Goal: Task Accomplishment & Management: Complete application form

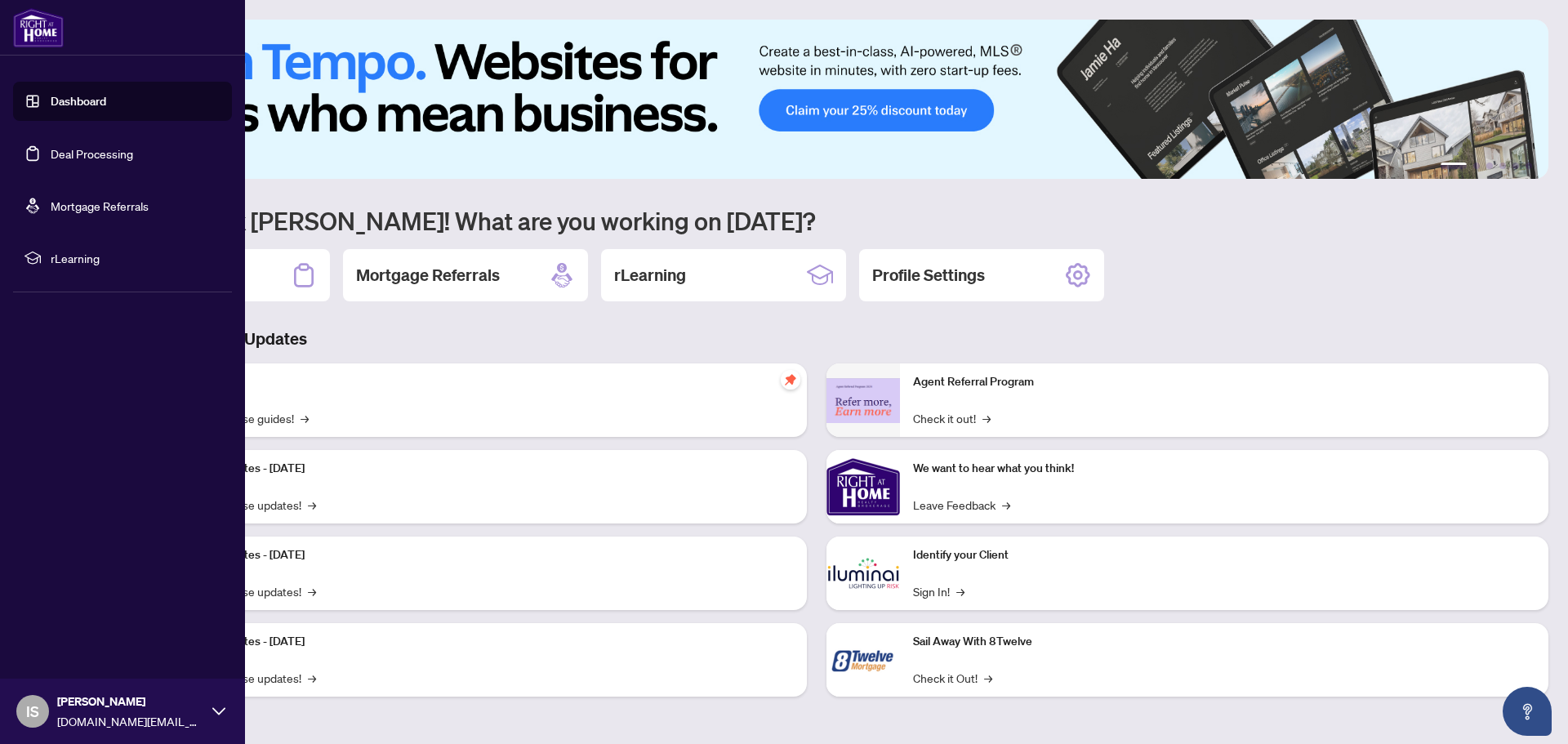
click at [50, 156] on link "Deal Processing" at bounding box center [92, 153] width 82 height 15
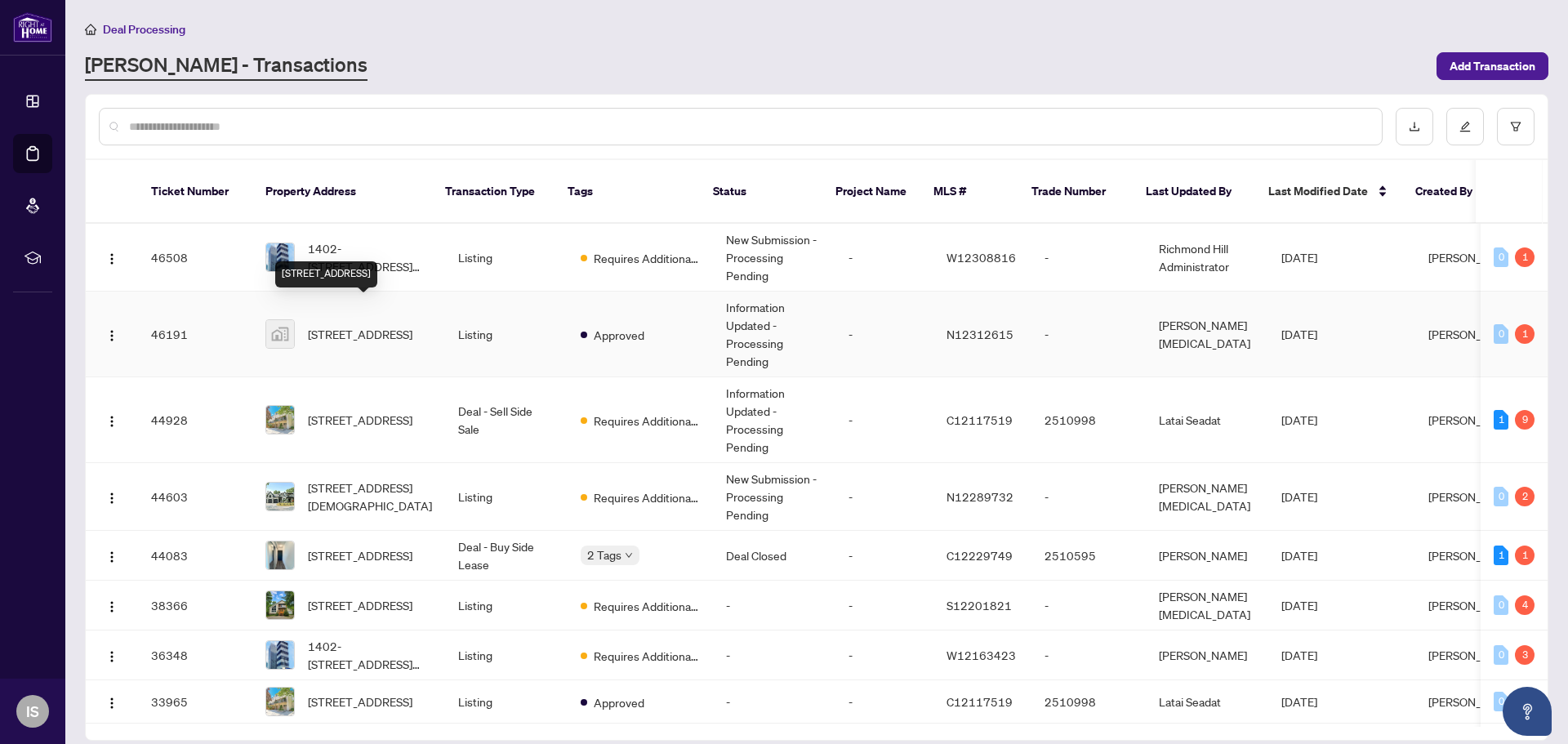
click at [341, 325] on span "[STREET_ADDRESS]" at bounding box center [360, 334] width 105 height 18
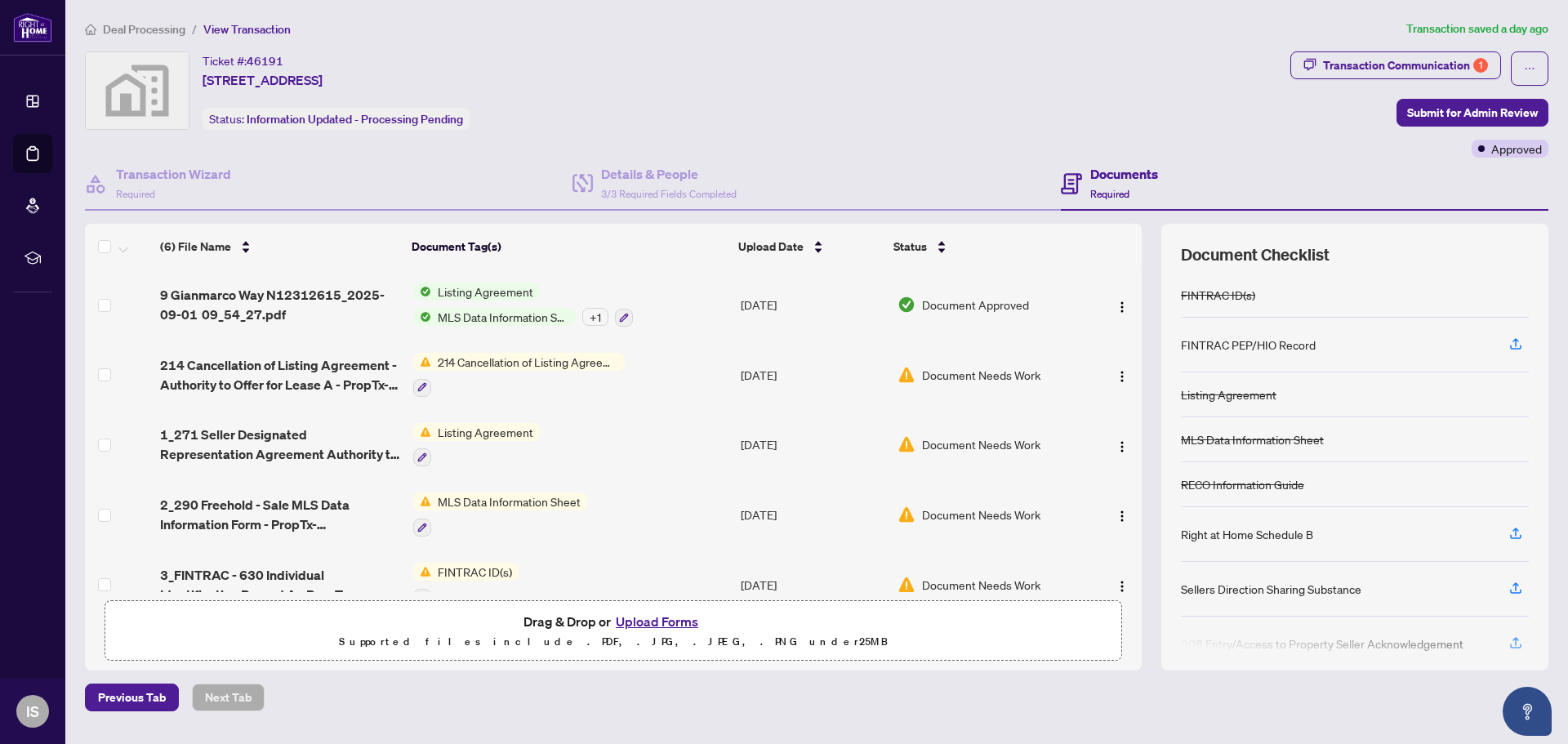
click at [640, 614] on button "Upload Forms" at bounding box center [656, 621] width 93 height 21
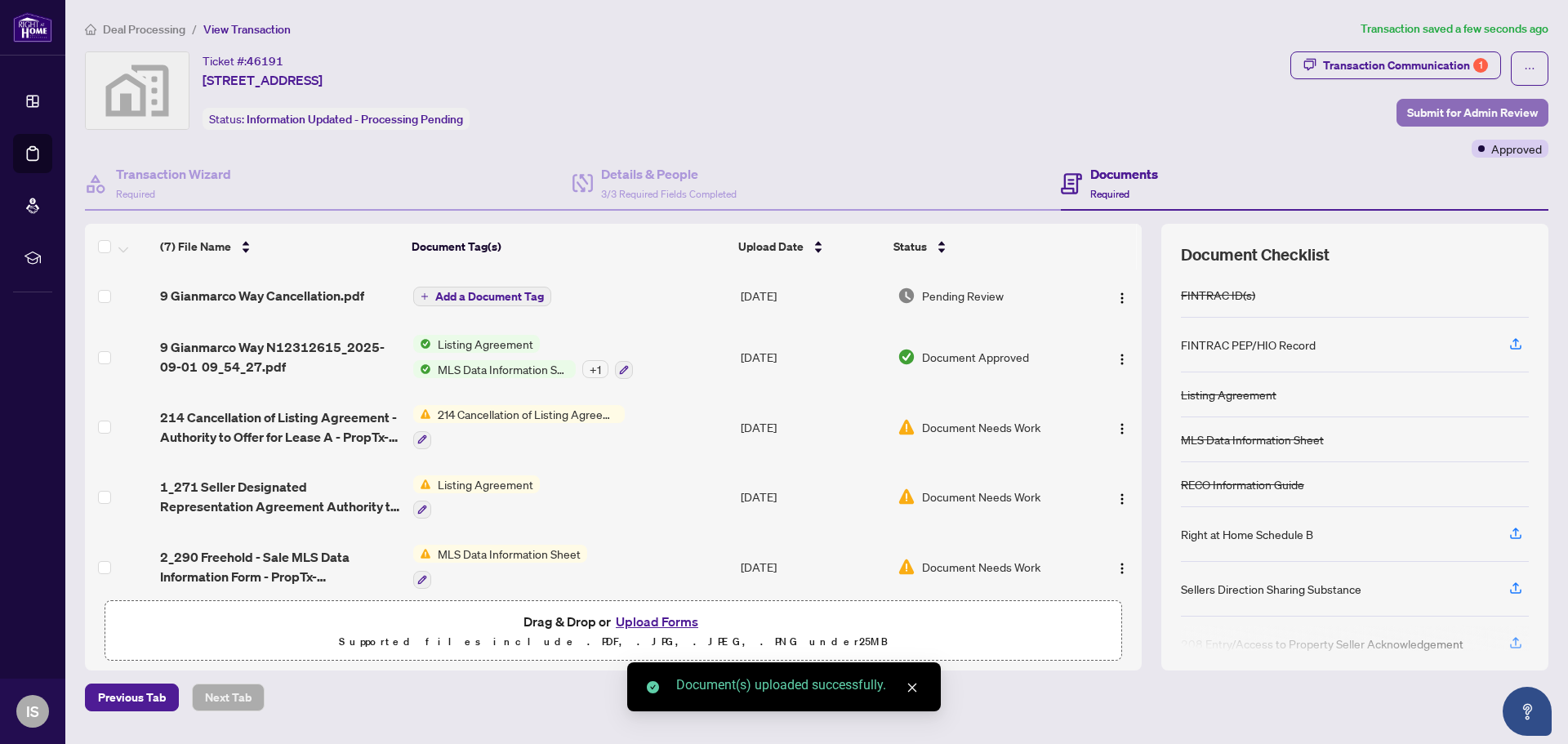
click at [1453, 107] on span "Submit for Admin Review" at bounding box center [1473, 113] width 131 height 26
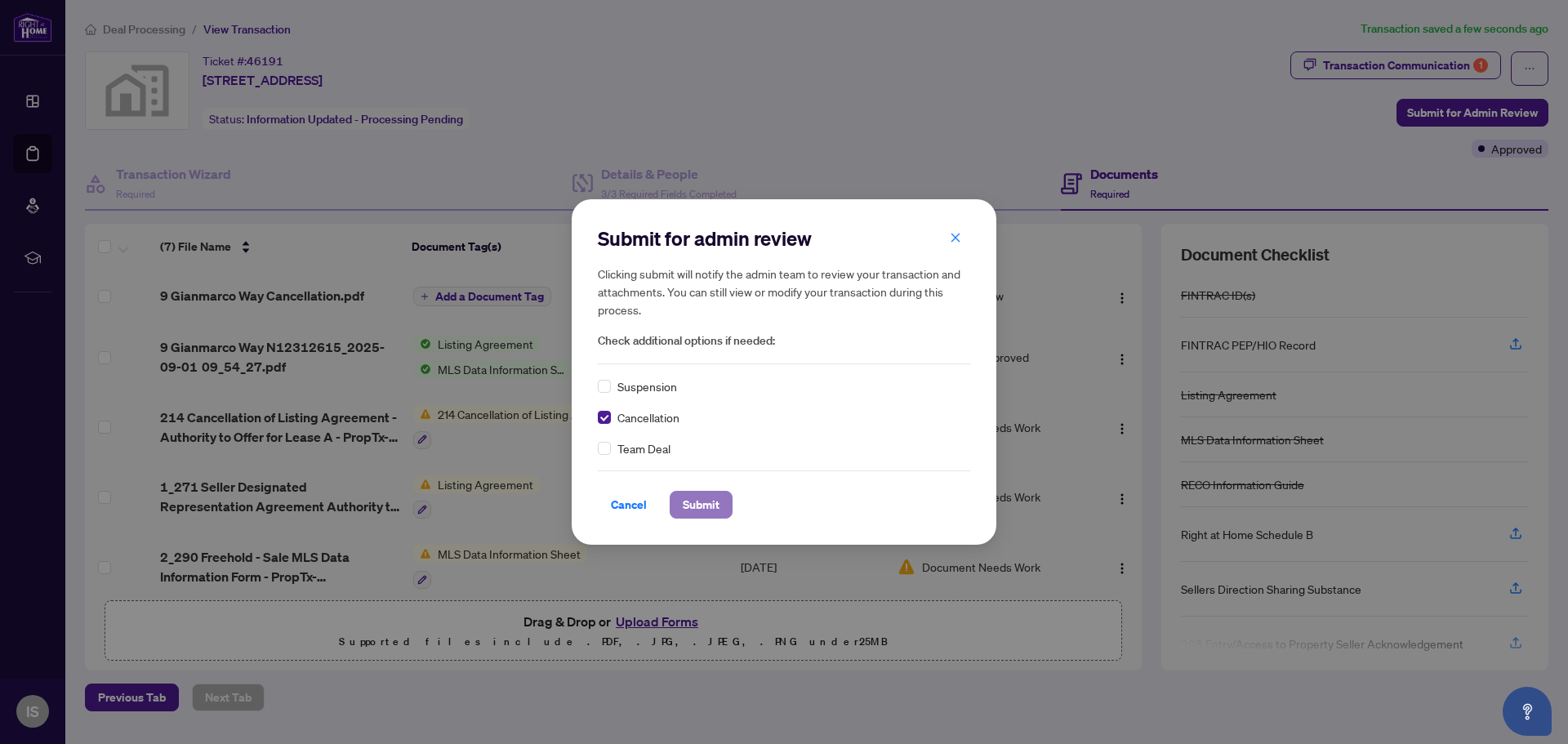
click at [702, 503] on span "Submit" at bounding box center [700, 505] width 36 height 26
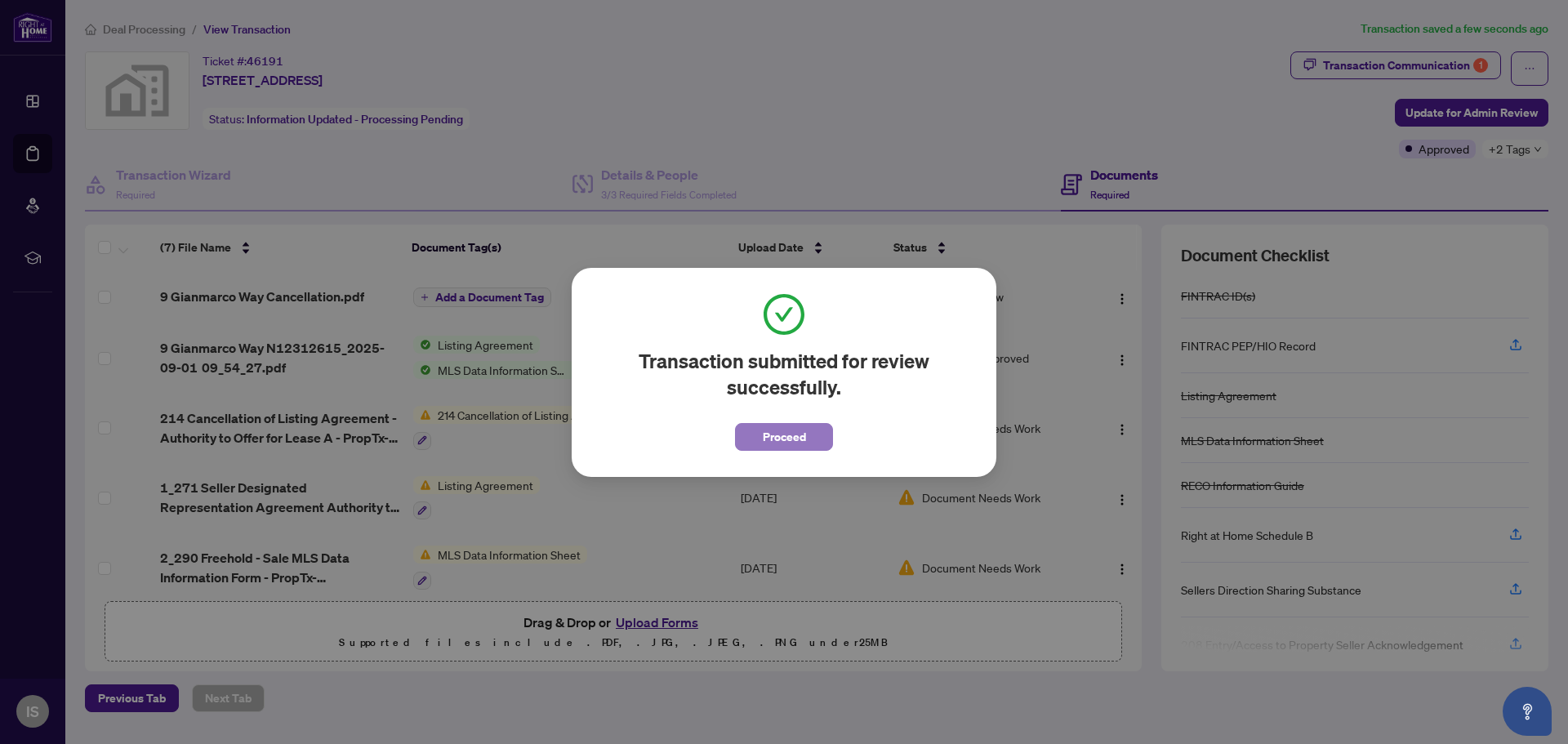
click at [783, 441] on span "Proceed" at bounding box center [784, 436] width 43 height 26
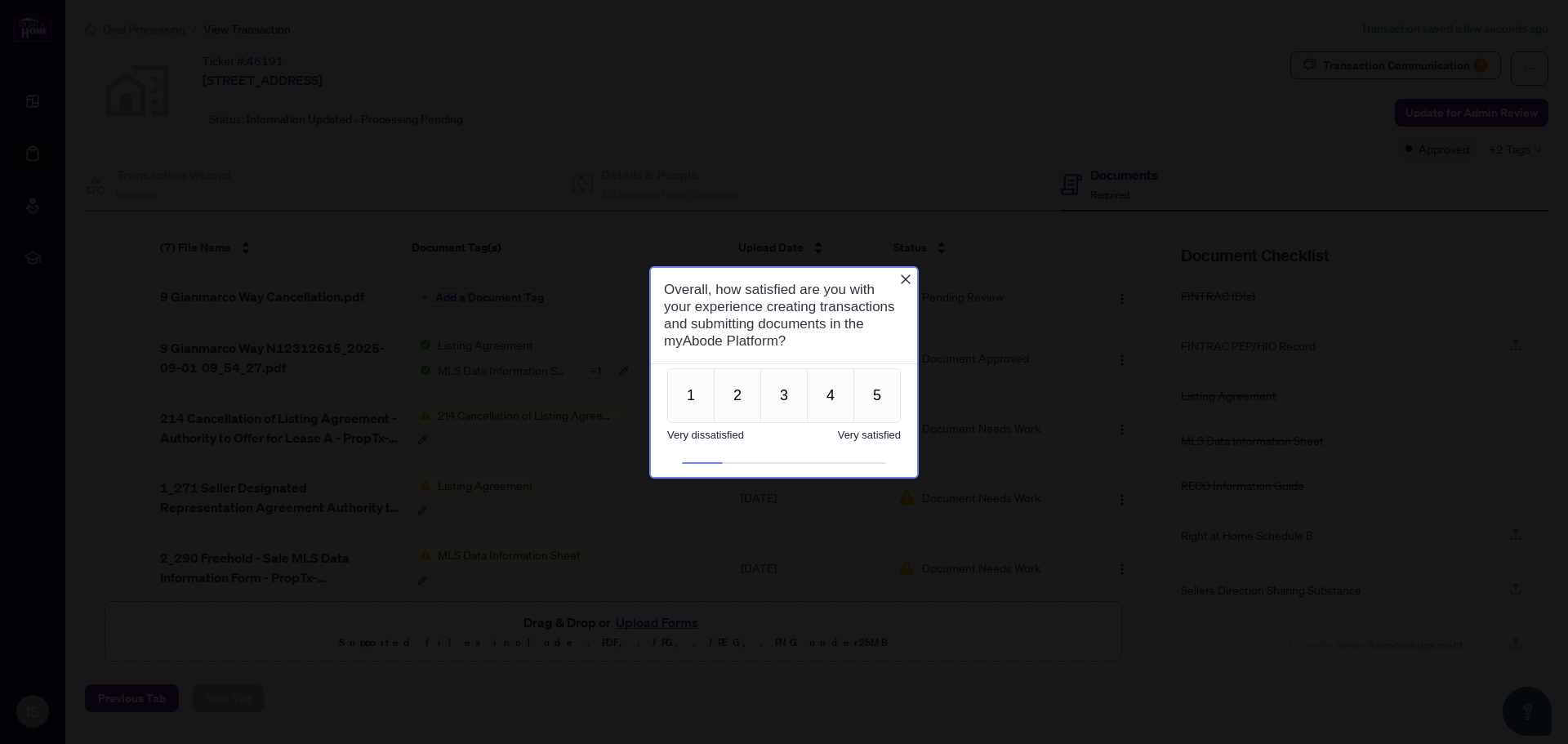
click at [562, 77] on div at bounding box center [784, 372] width 1568 height 744
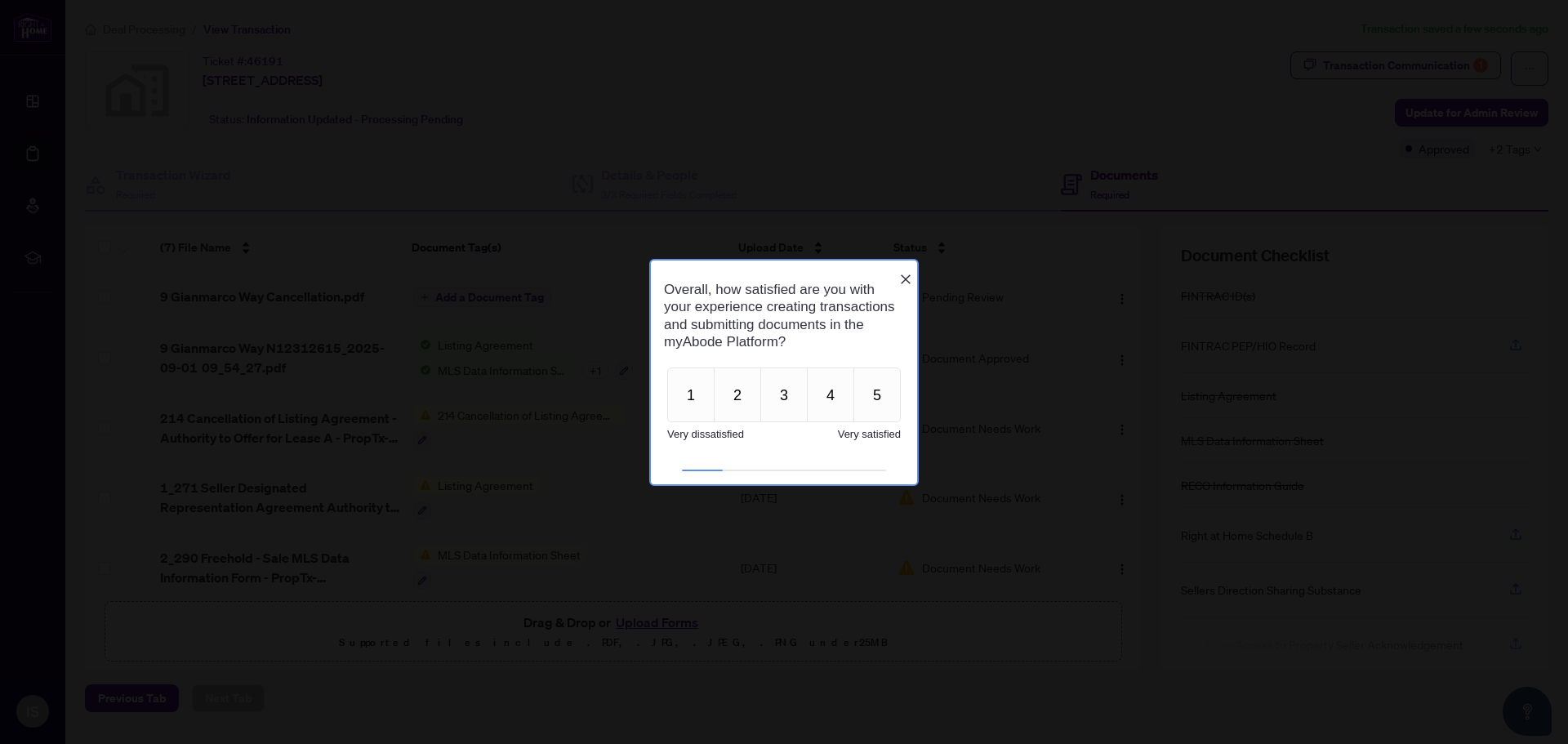
click at [900, 273] on icon "Close button" at bounding box center [905, 279] width 13 height 13
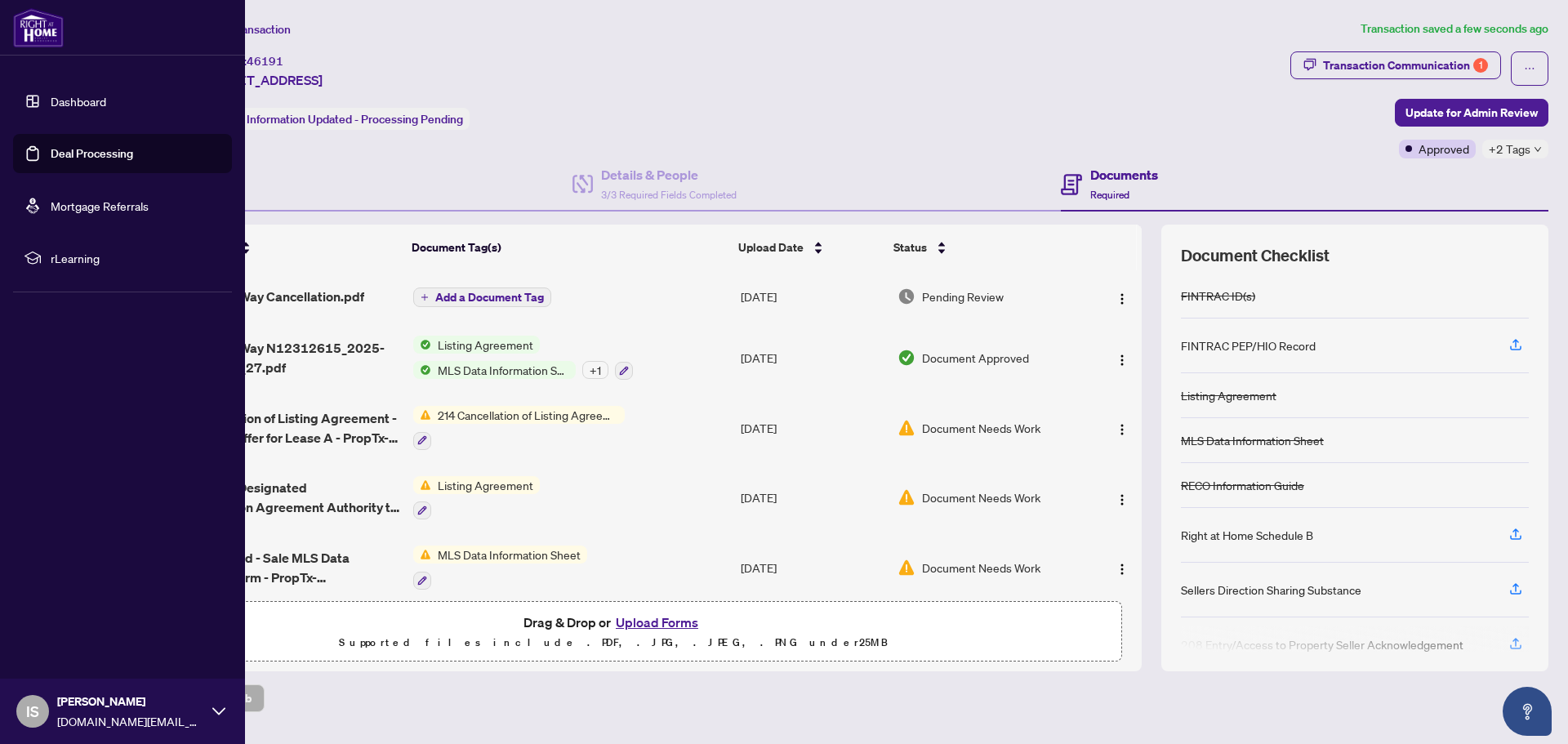
click at [98, 153] on link "Deal Processing" at bounding box center [92, 153] width 82 height 15
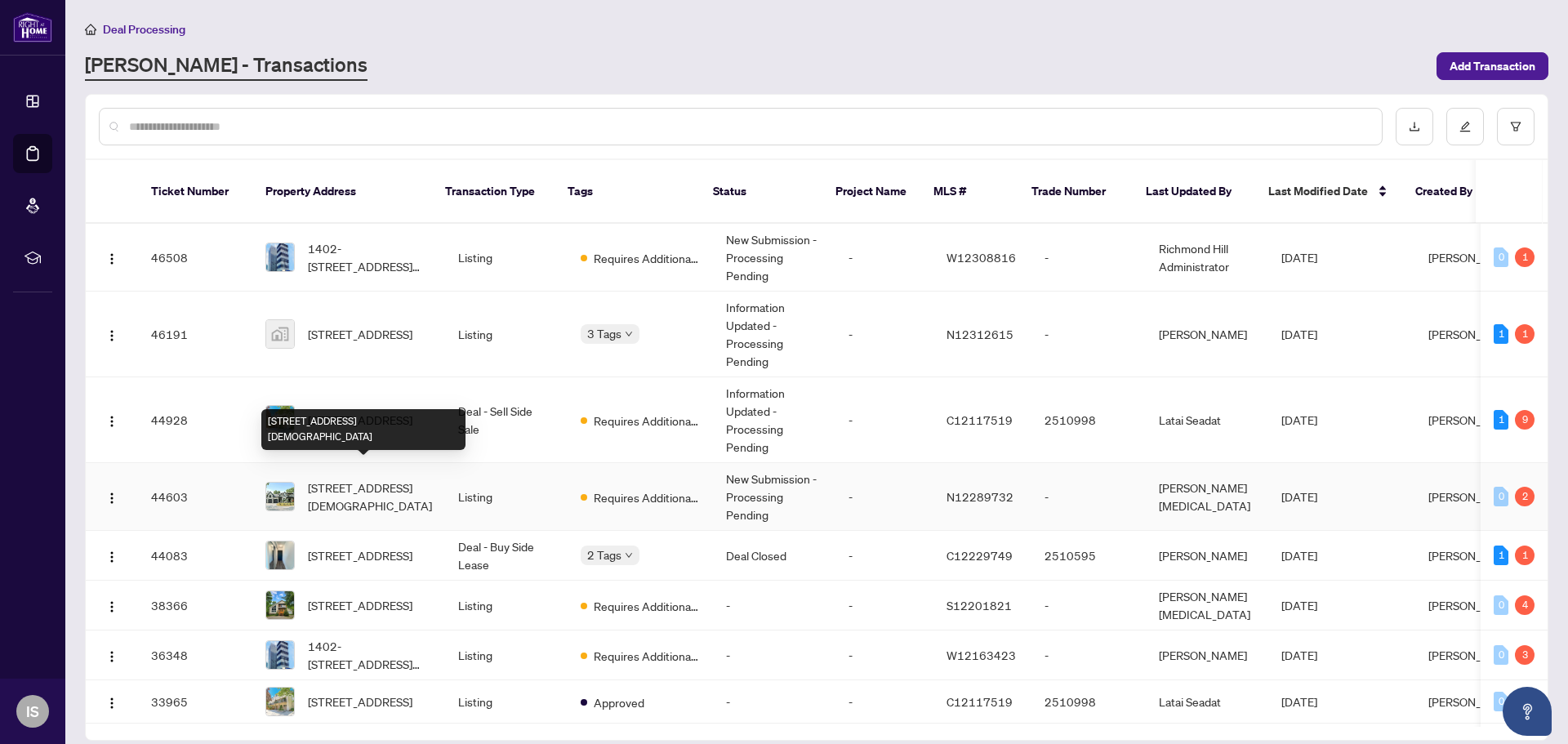
click at [386, 479] on span "[STREET_ADDRESS][DEMOGRAPHIC_DATA]" at bounding box center [369, 496] width 124 height 36
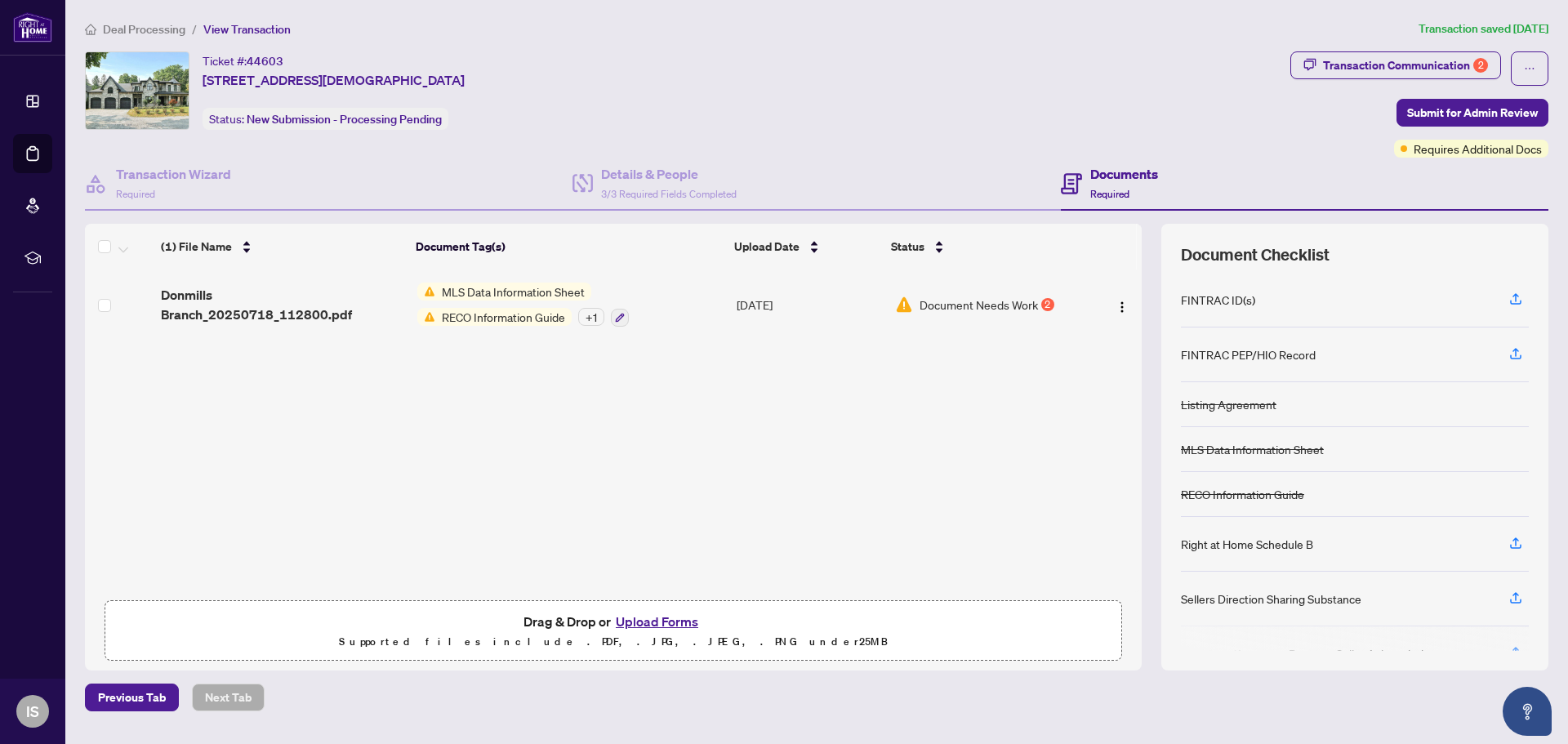
click at [690, 314] on td "MLS Data Information Sheet RECO Information Guide + 1" at bounding box center [569, 304] width 319 height 70
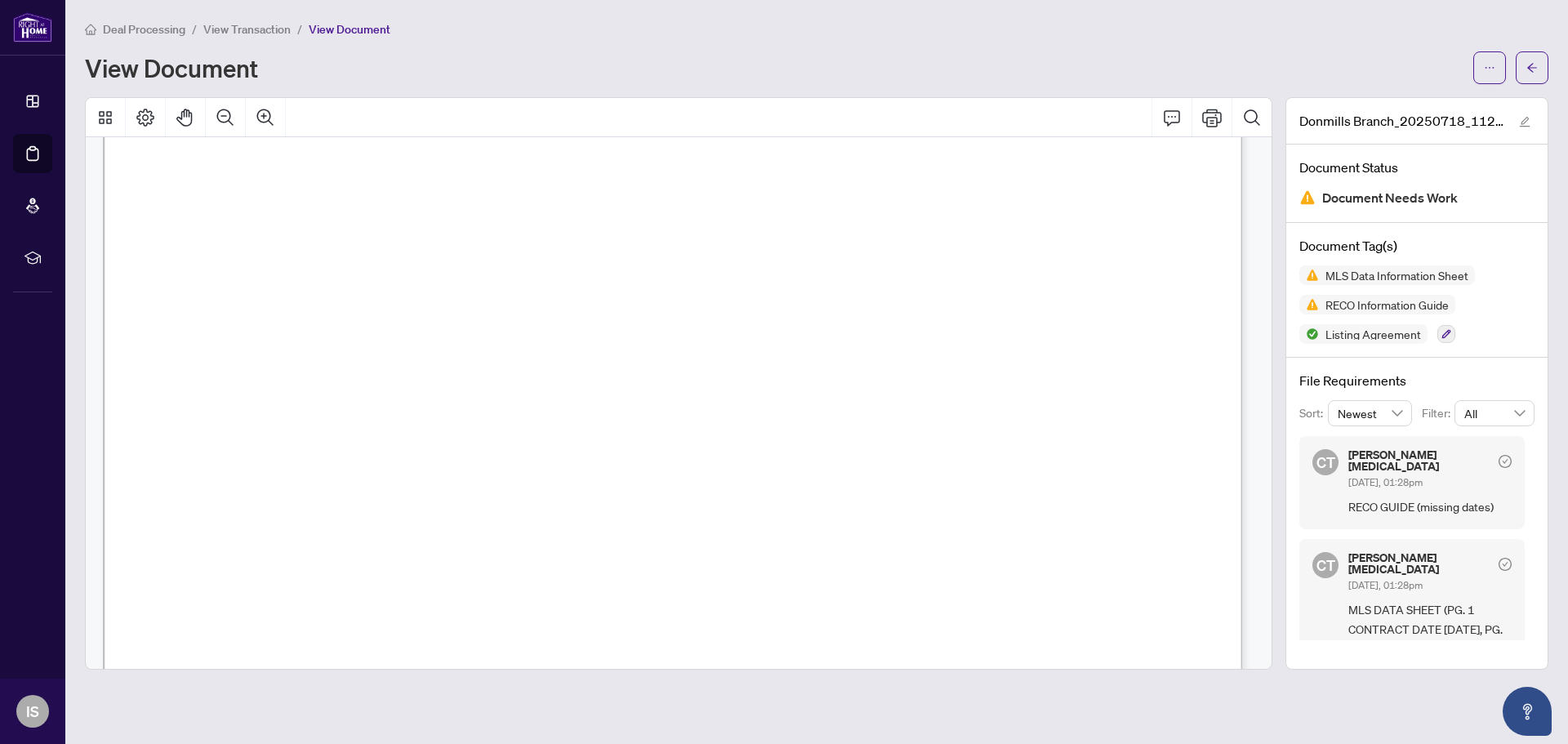
scroll to position [46328, 0]
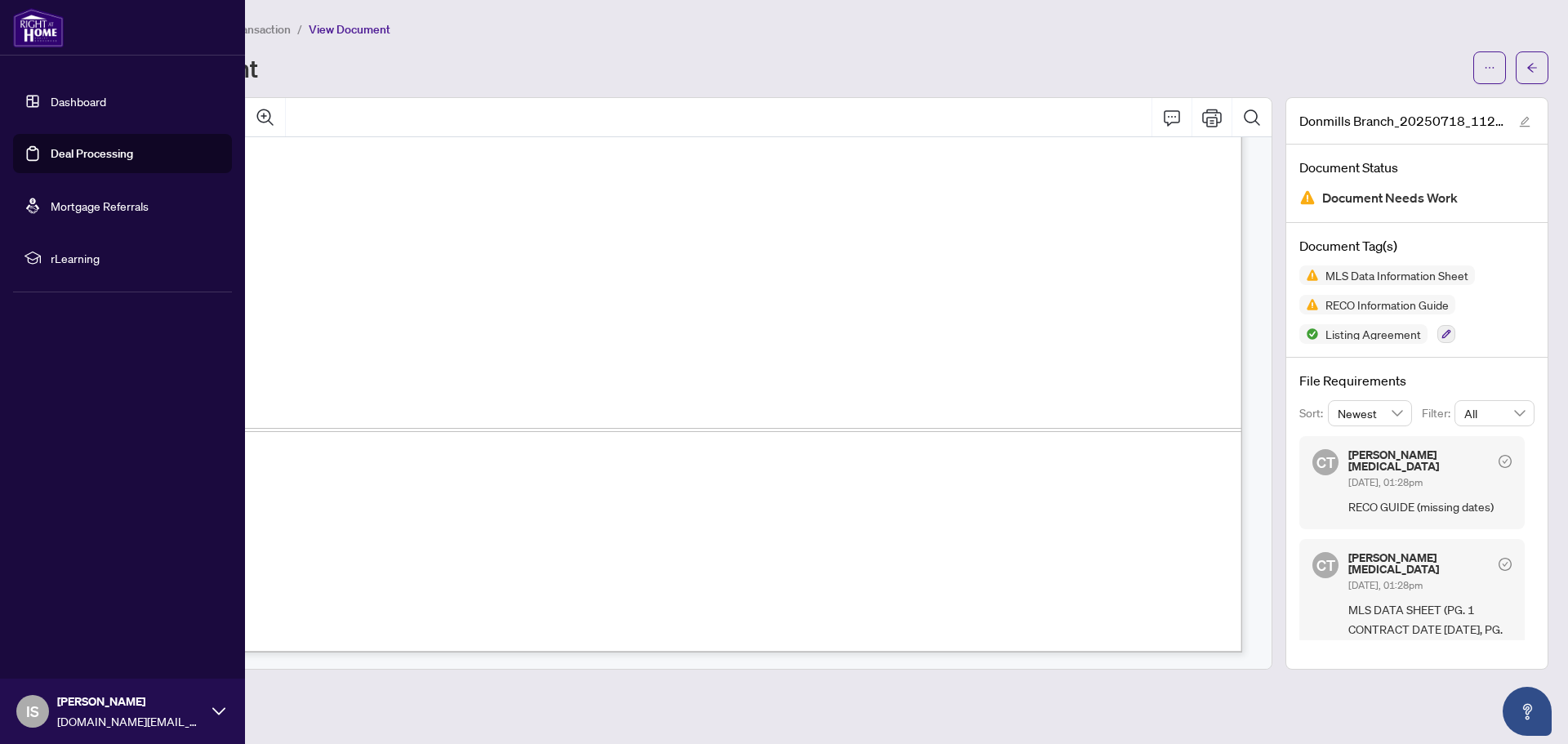
click at [50, 155] on link "Deal Processing" at bounding box center [92, 153] width 82 height 15
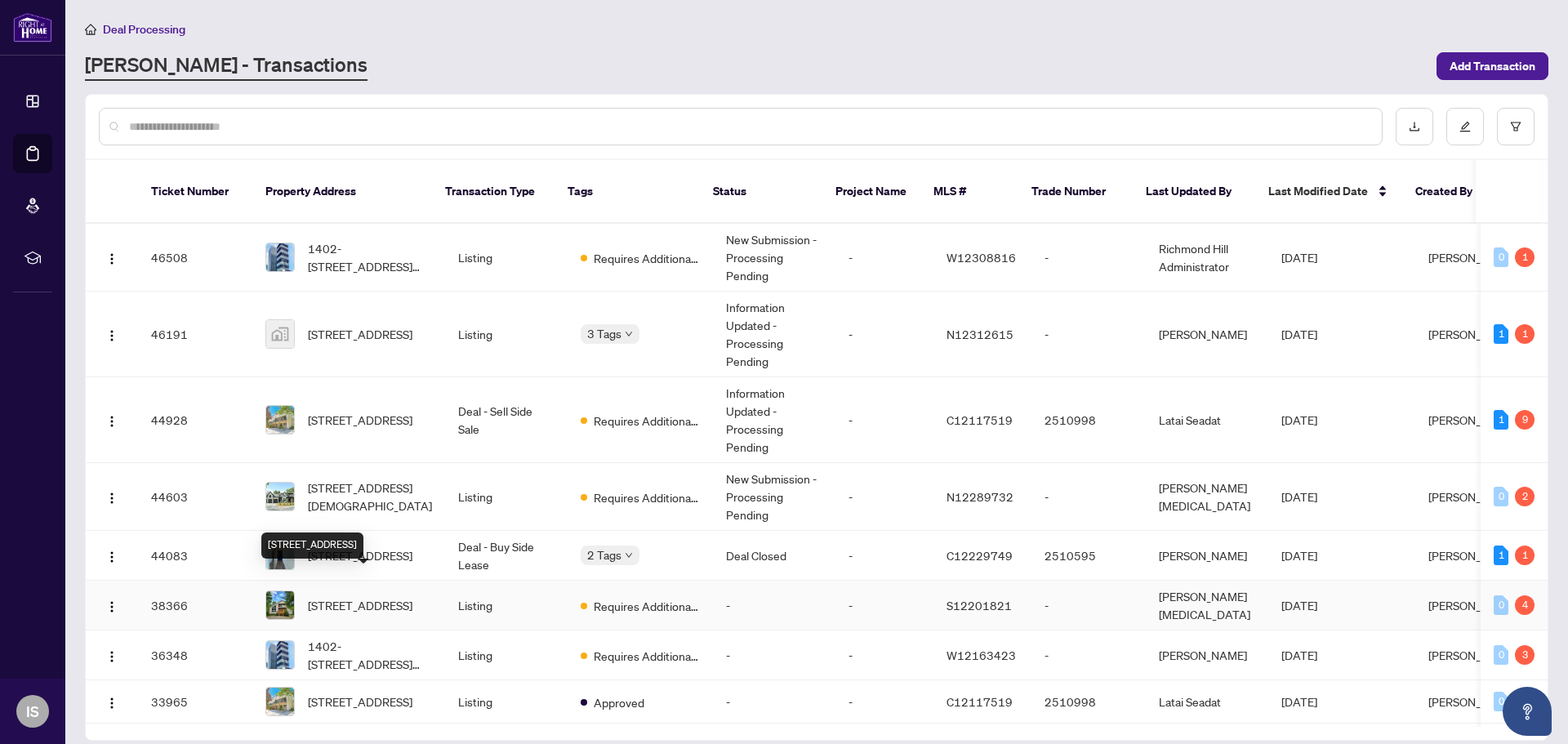
click at [363, 596] on span "[STREET_ADDRESS]" at bounding box center [360, 605] width 105 height 18
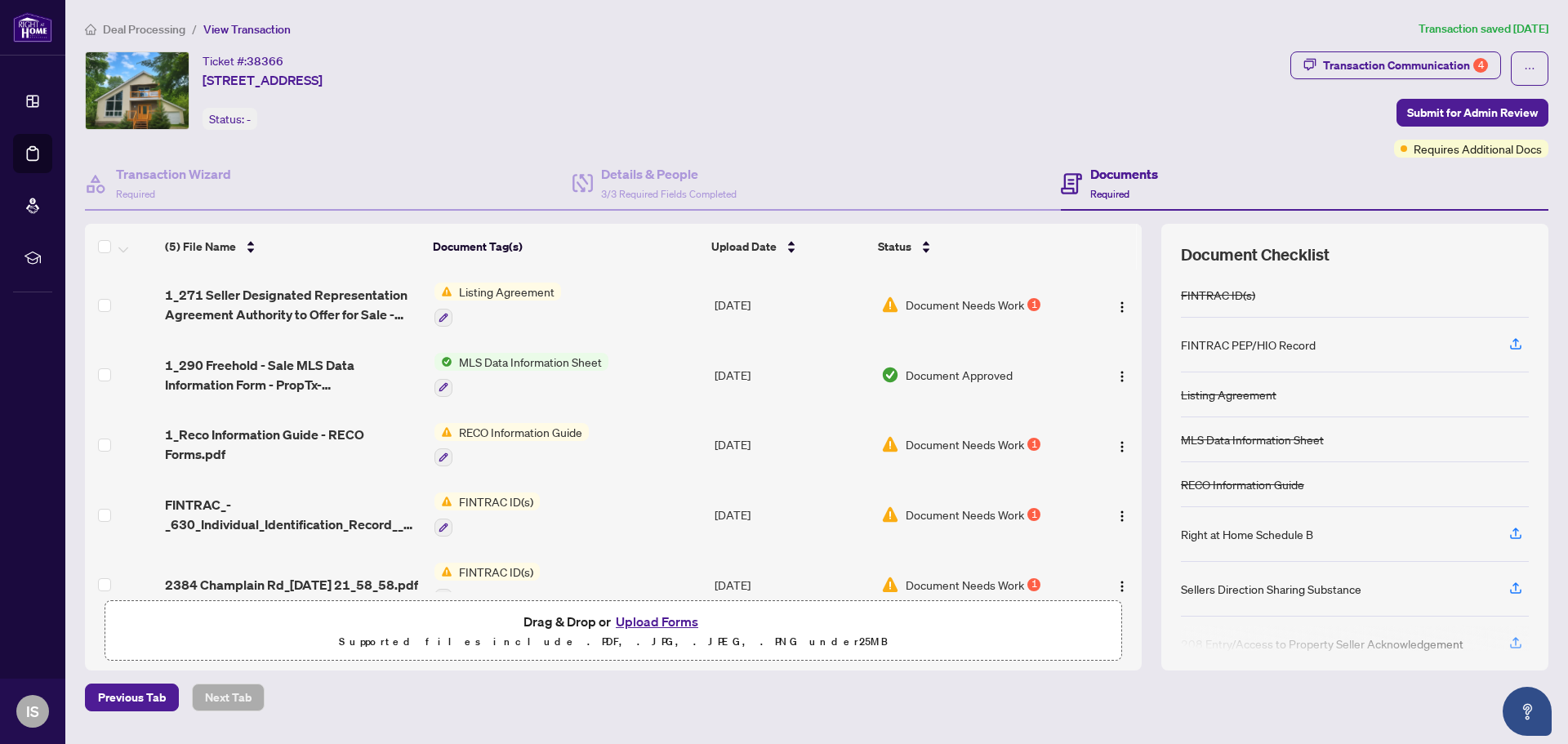
click at [569, 288] on td "Listing Agreement" at bounding box center [568, 304] width 281 height 70
click at [505, 431] on span "RECO Information Guide" at bounding box center [521, 431] width 137 height 18
click at [655, 443] on td "RECO Information Guide" at bounding box center [568, 444] width 281 height 70
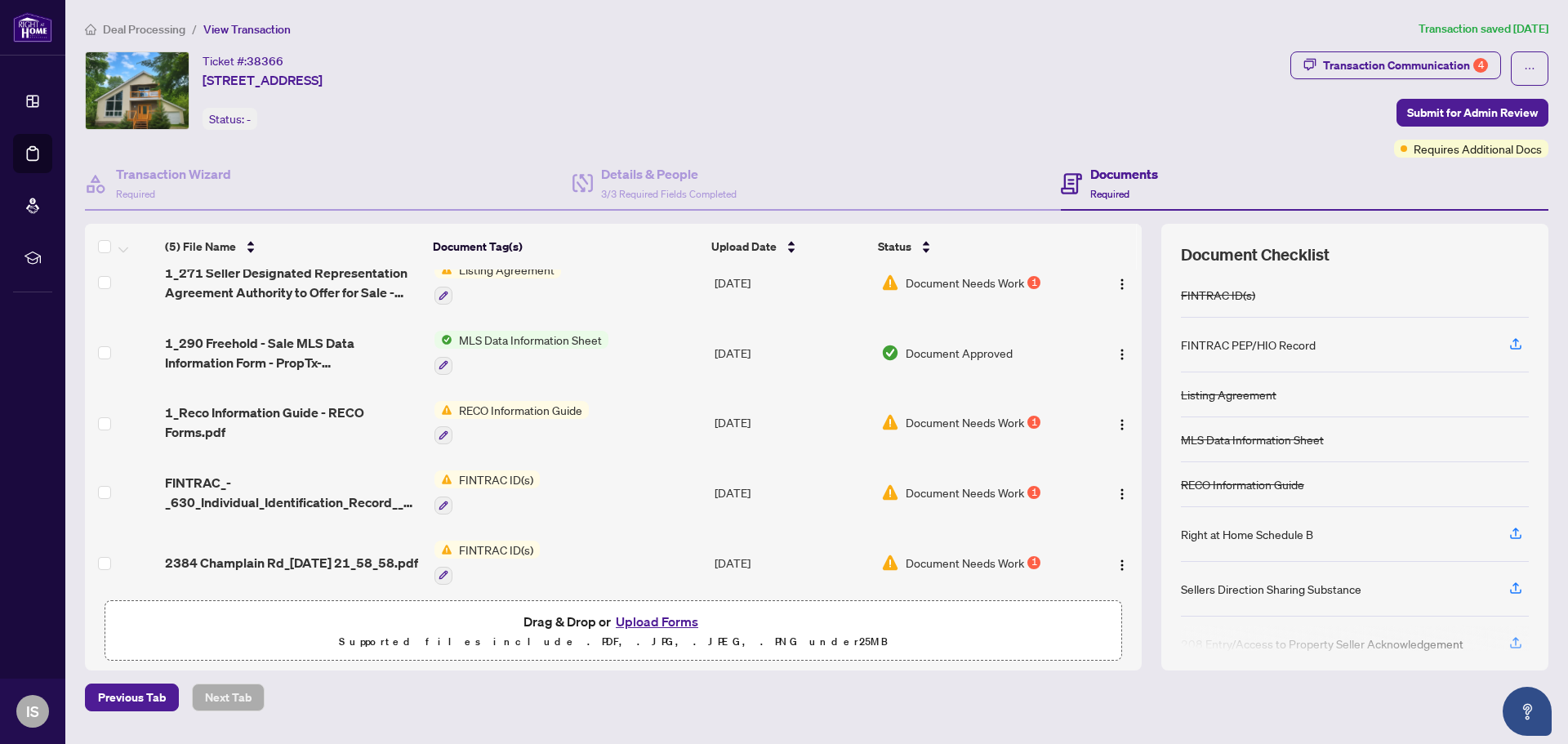
scroll to position [31, 0]
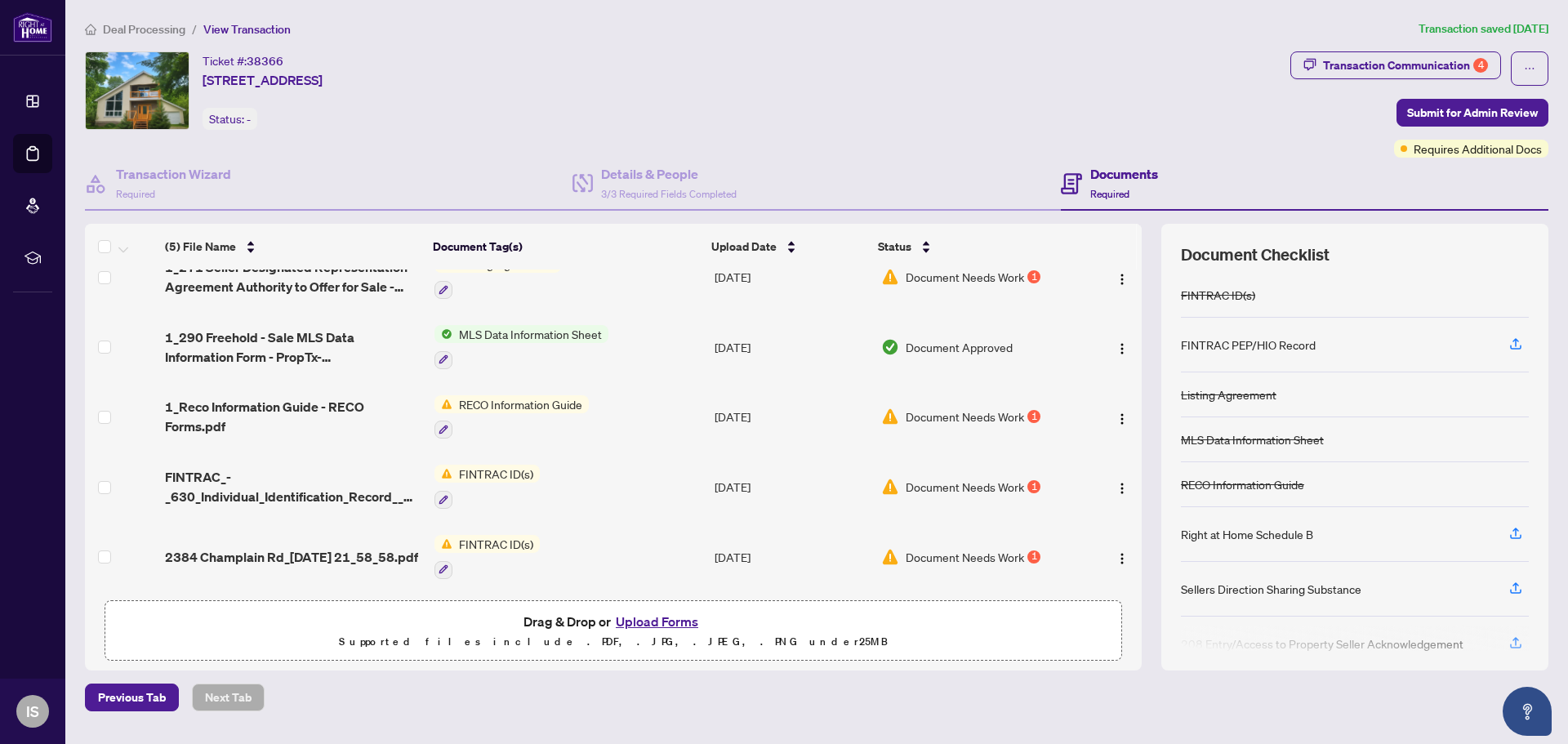
click at [578, 460] on td "FINTRAC ID(s)" at bounding box center [568, 486] width 281 height 70
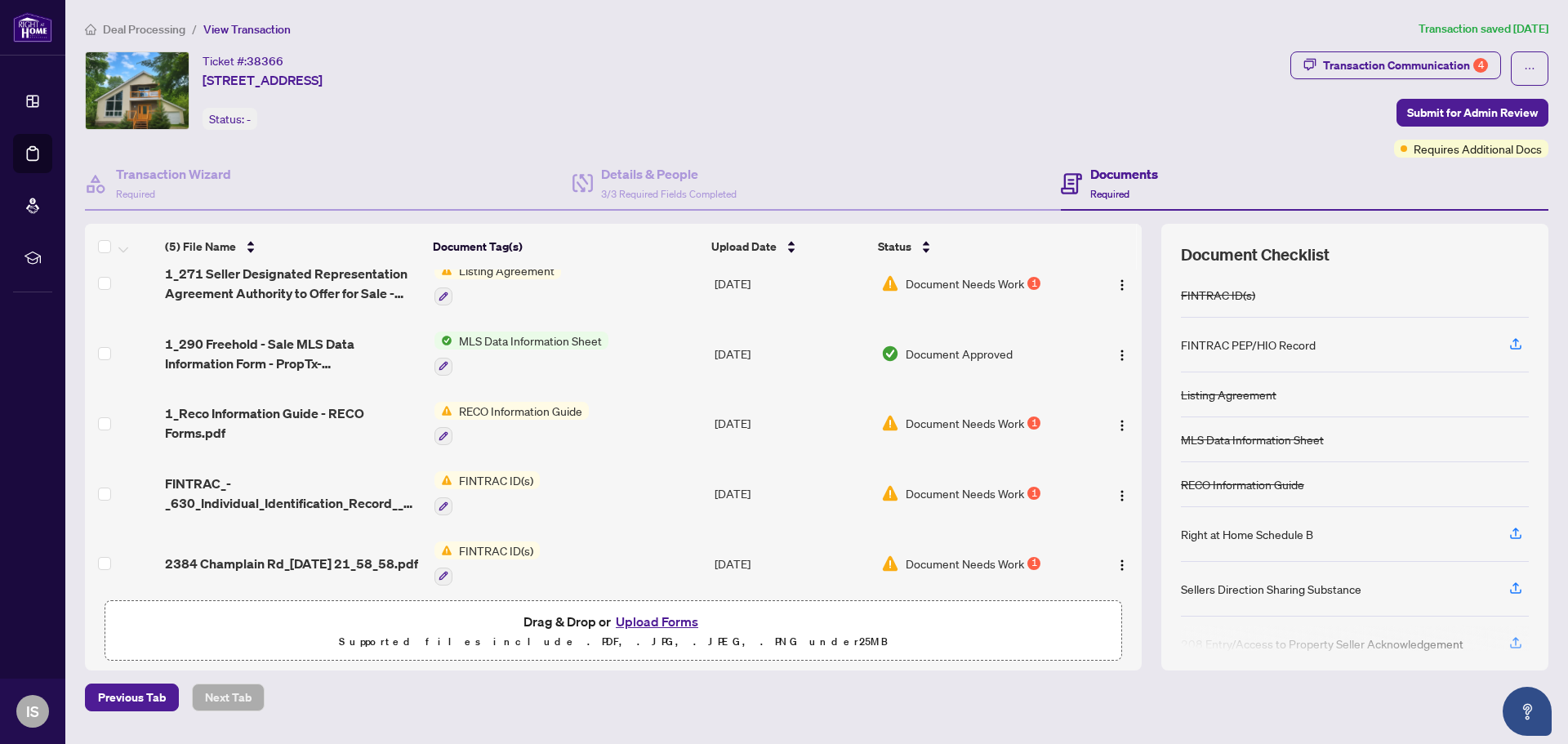
scroll to position [31, 0]
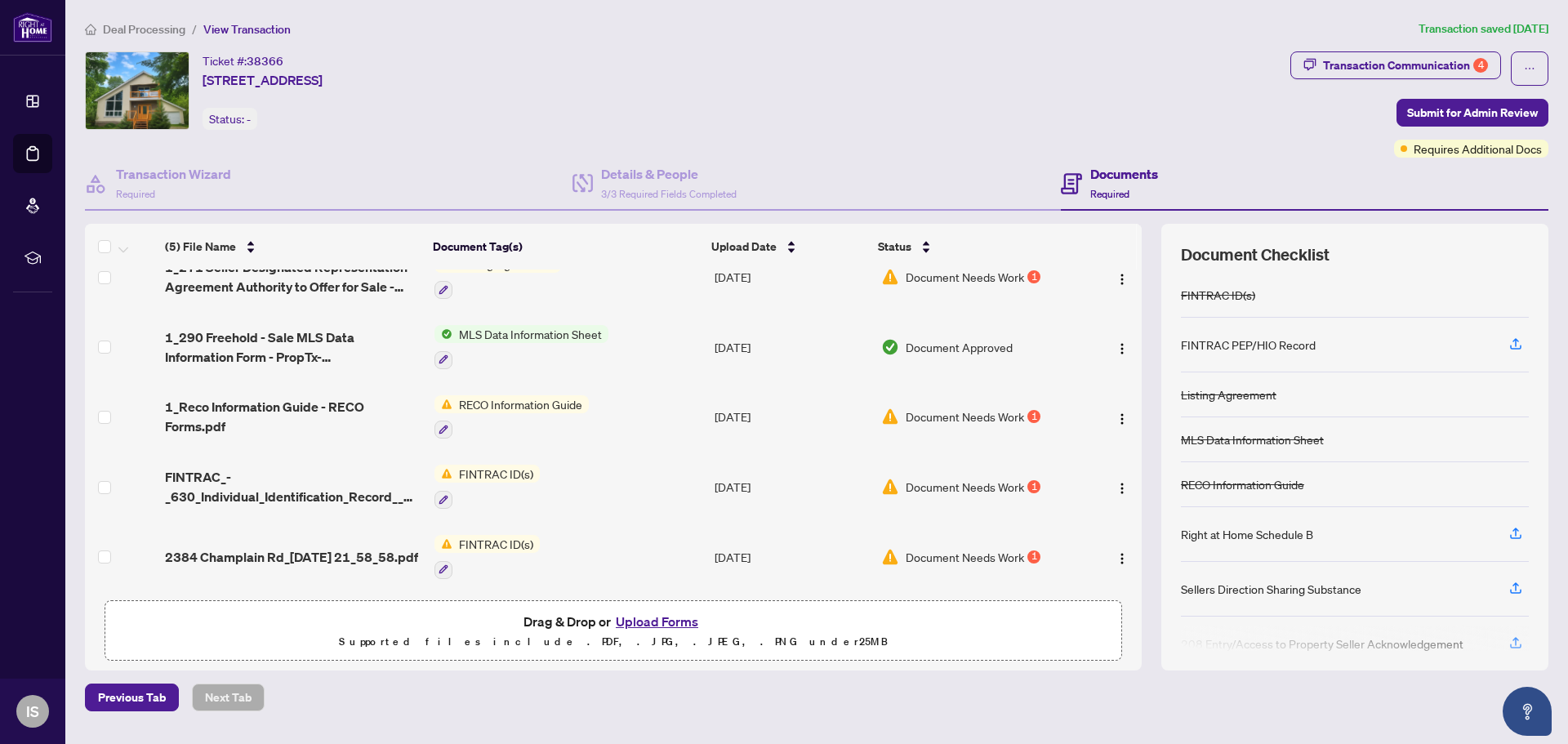
click at [672, 615] on button "Upload Forms" at bounding box center [656, 621] width 93 height 21
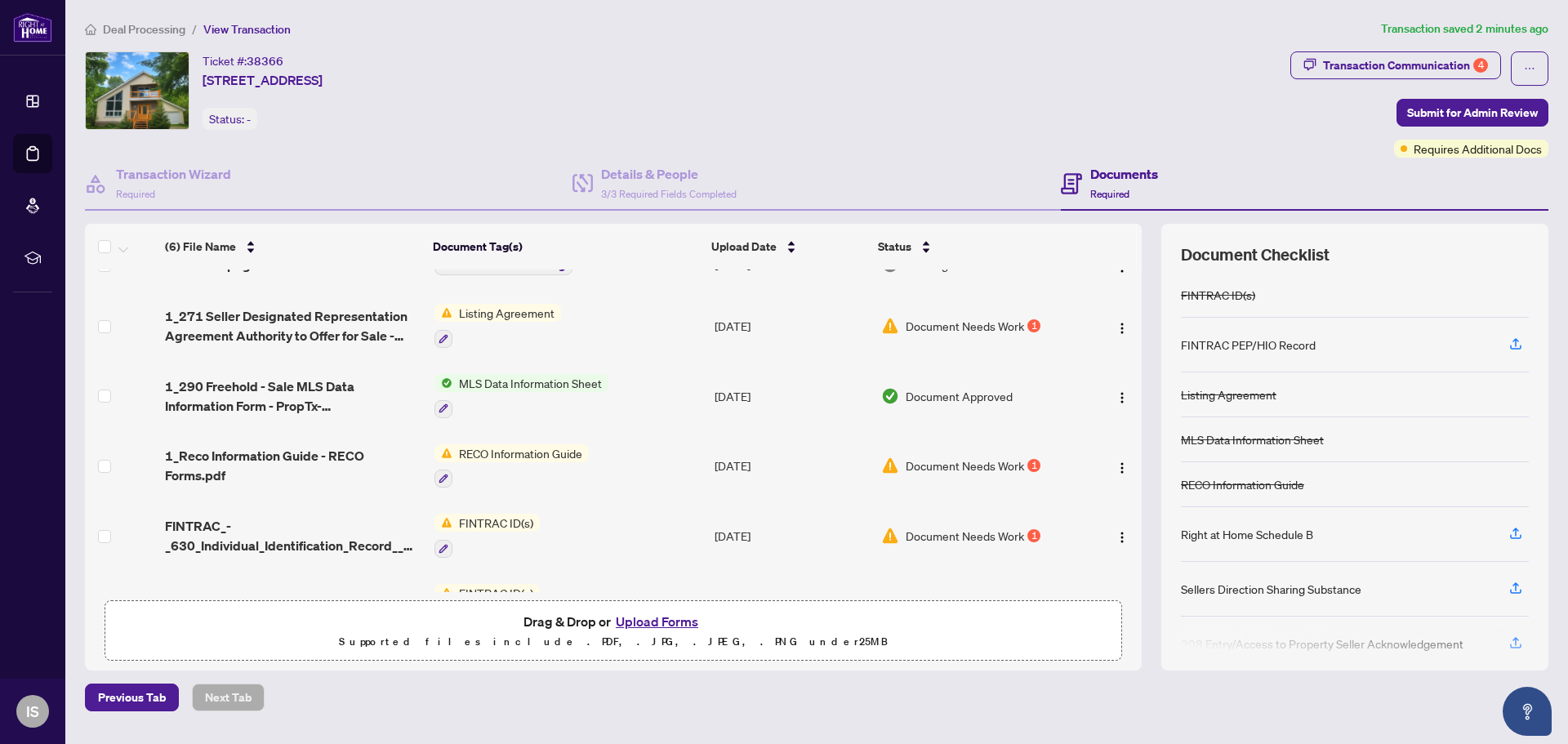
click at [658, 622] on button "Upload Forms" at bounding box center [656, 621] width 93 height 21
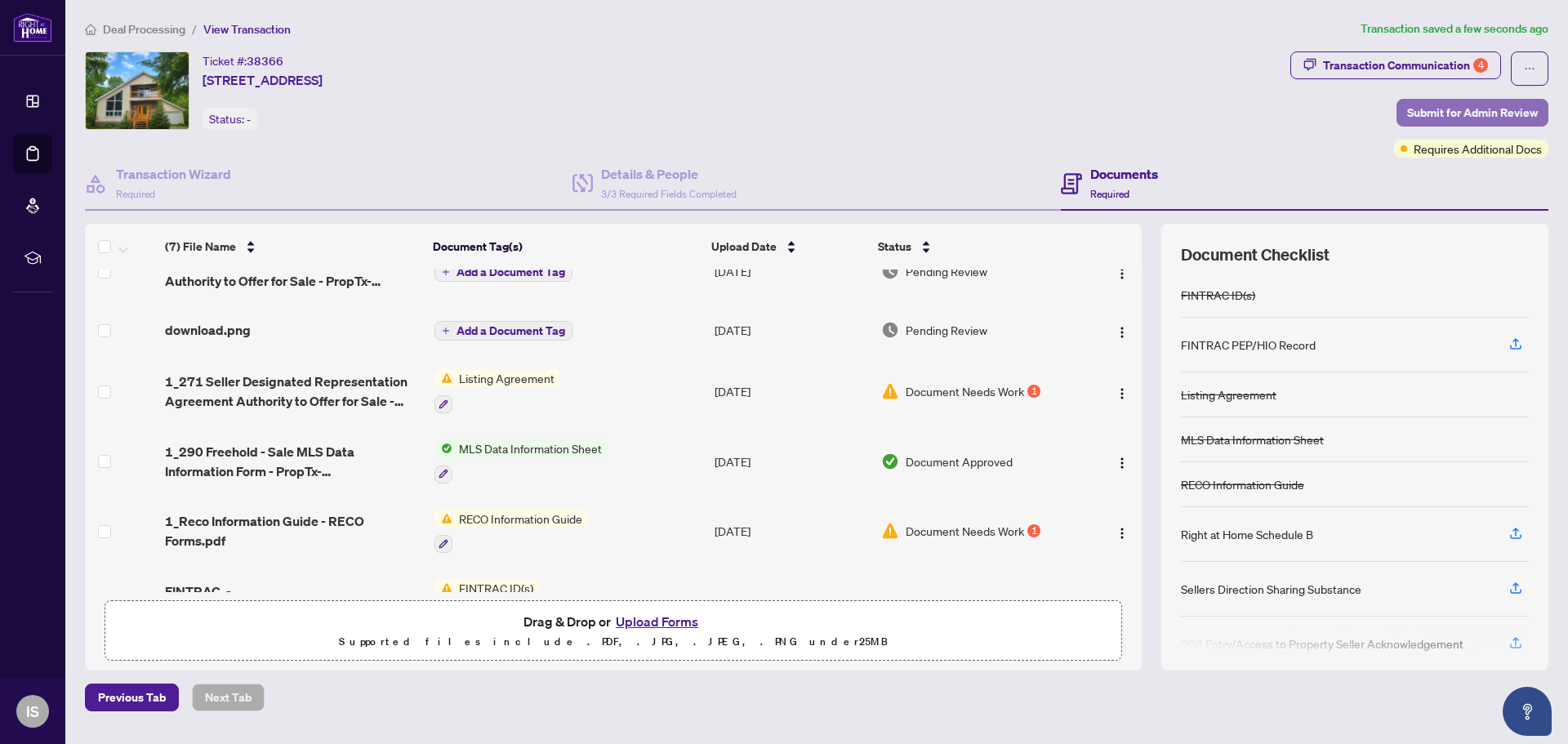
click at [1479, 107] on span "Submit for Admin Review" at bounding box center [1473, 113] width 131 height 26
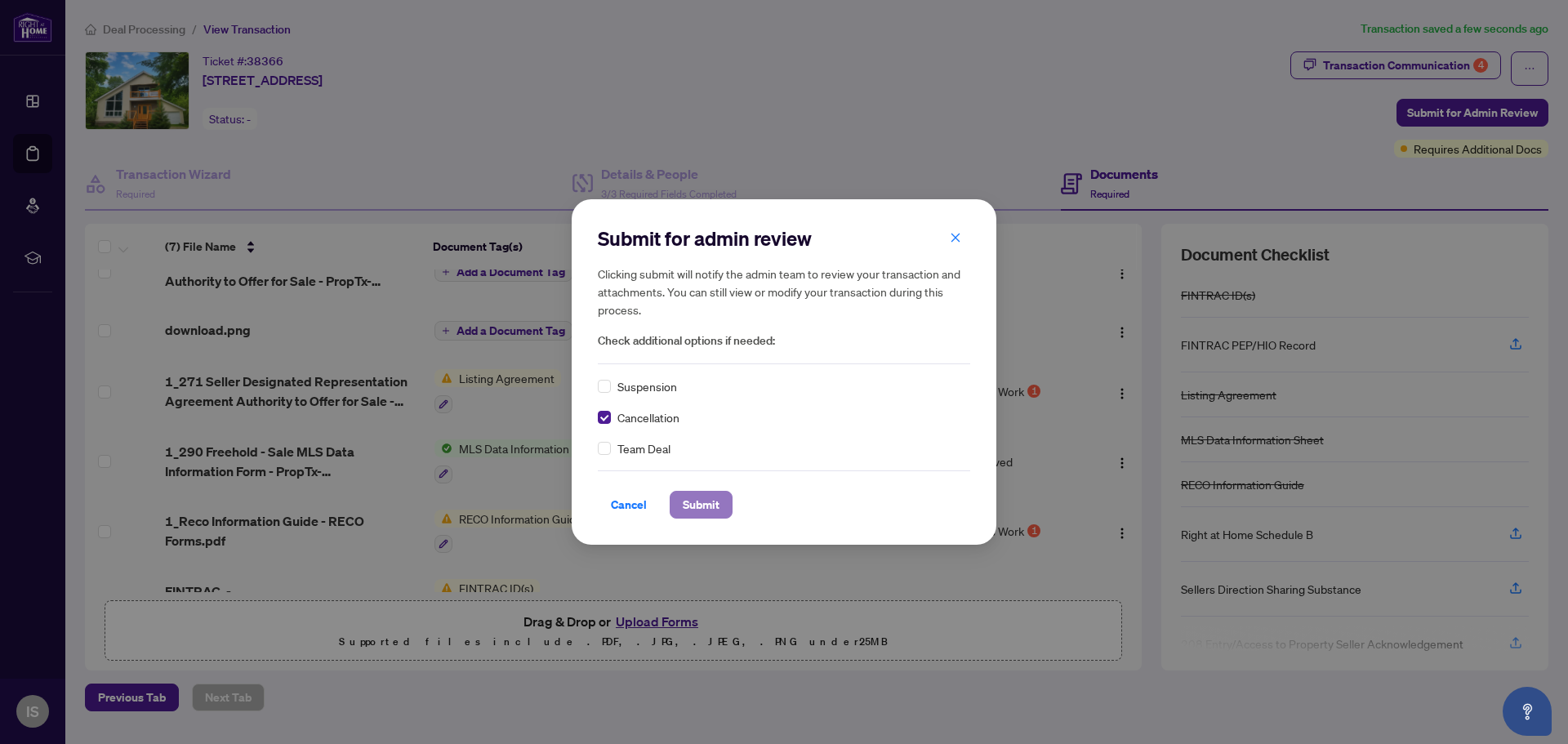
click at [691, 495] on span "Submit" at bounding box center [700, 505] width 36 height 26
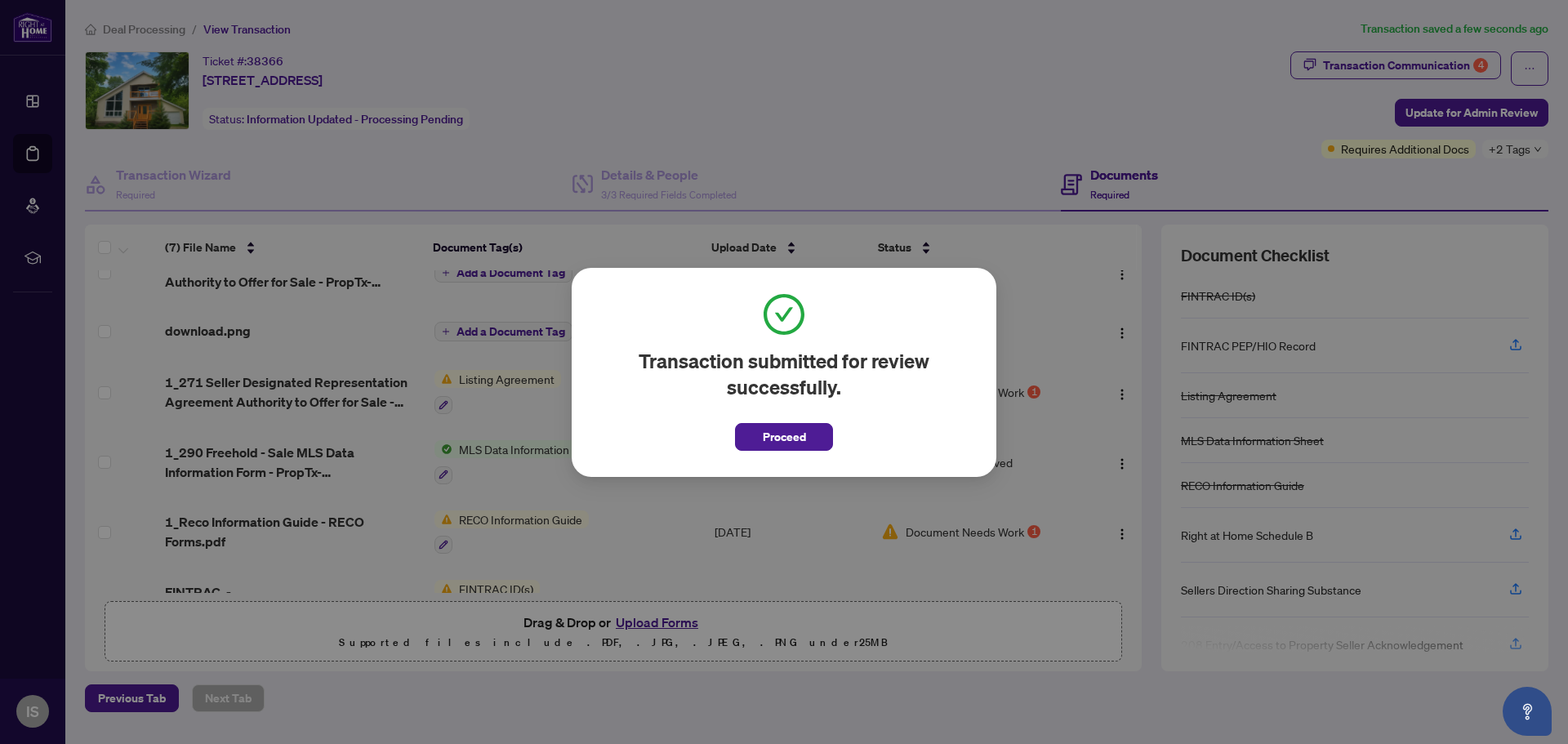
drag, startPoint x: 770, startPoint y: 442, endPoint x: 685, endPoint y: 445, distance: 85.1
click at [771, 442] on span "Proceed" at bounding box center [784, 436] width 43 height 26
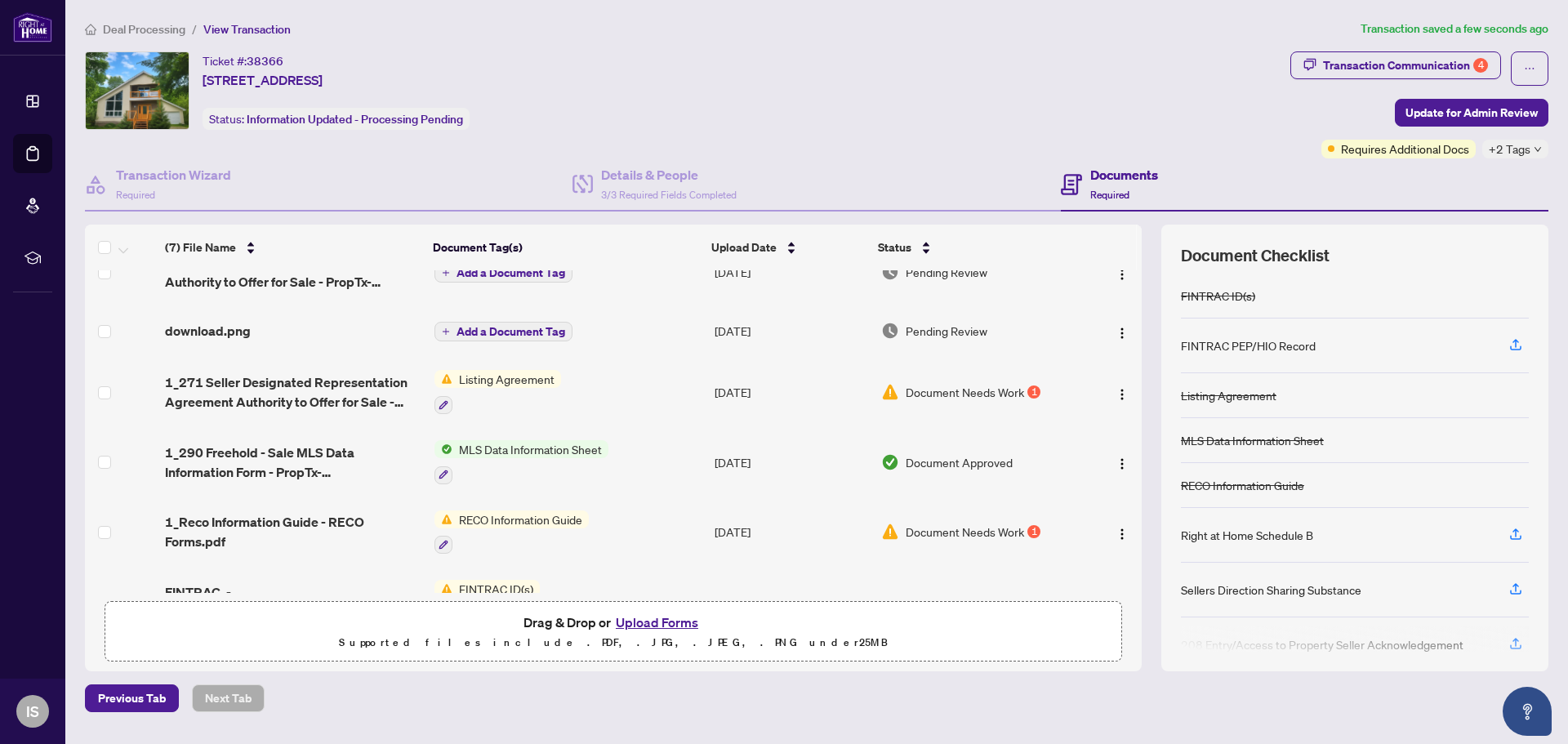
click at [673, 75] on div "Ticket #: 38366 [STREET_ADDRESS] Status: Information Updated - Processing Pendi…" at bounding box center [684, 91] width 1199 height 79
click at [688, 48] on div "Deal Processing / View Transaction Transaction saved a few seconds ago Ticket #…" at bounding box center [816, 365] width 1476 height 693
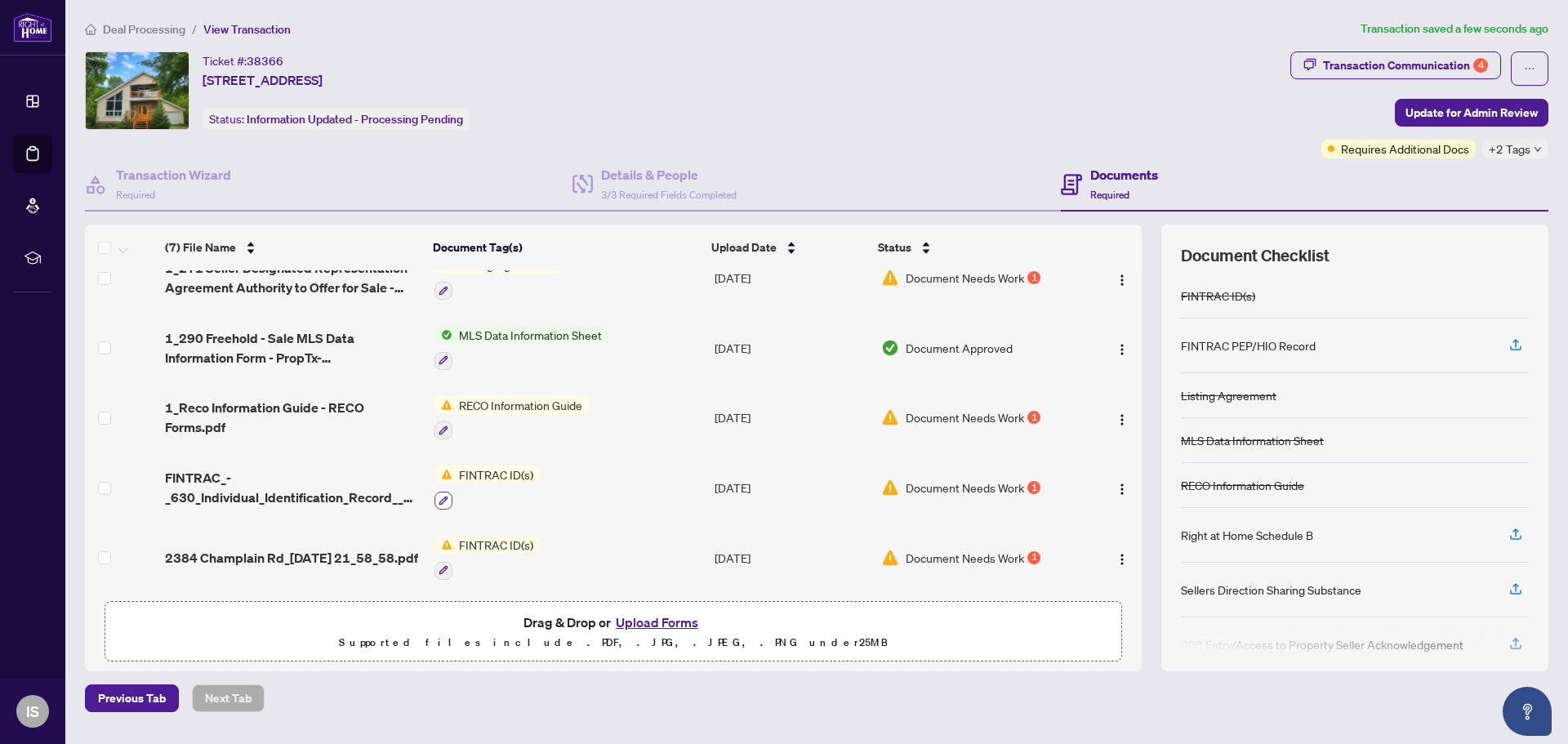
scroll to position [149, 0]
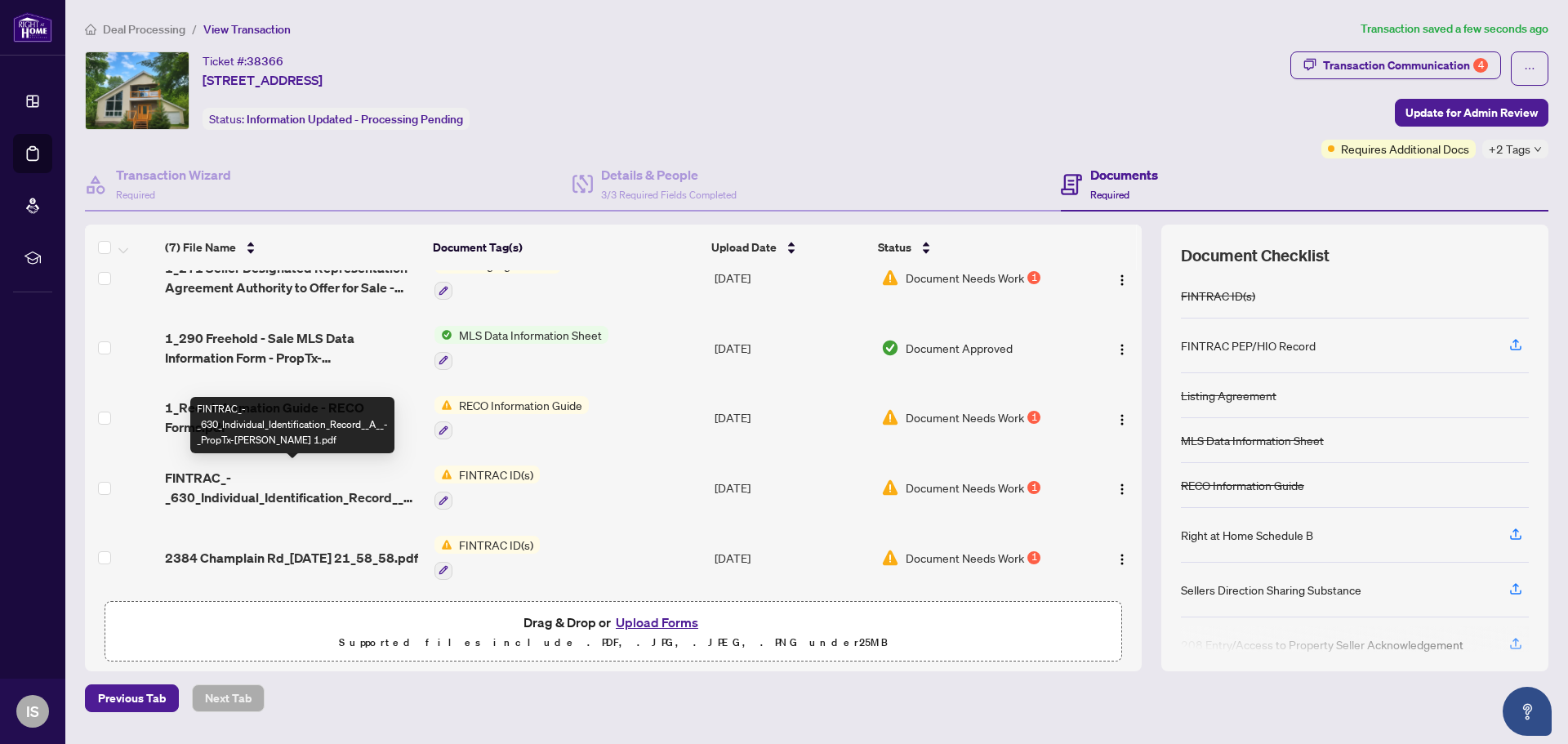
click at [393, 467] on span "FINTRAC_-_630_Individual_Identification_Record__A__-_PropTx-[PERSON_NAME] 1.pdf" at bounding box center [293, 487] width 256 height 39
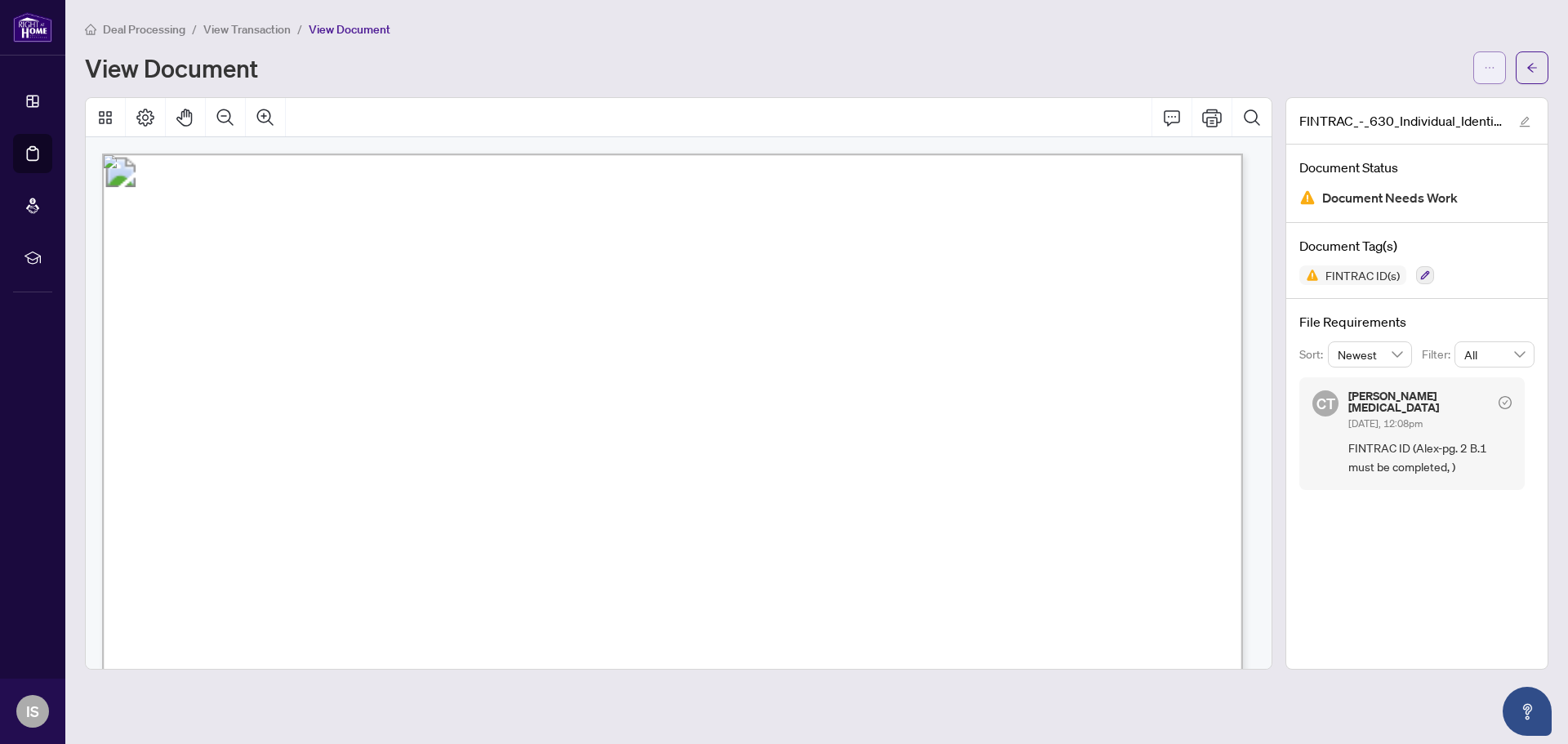
click at [1480, 70] on button "button" at bounding box center [1489, 67] width 33 height 33
click at [1406, 100] on span "Download" at bounding box center [1431, 102] width 124 height 18
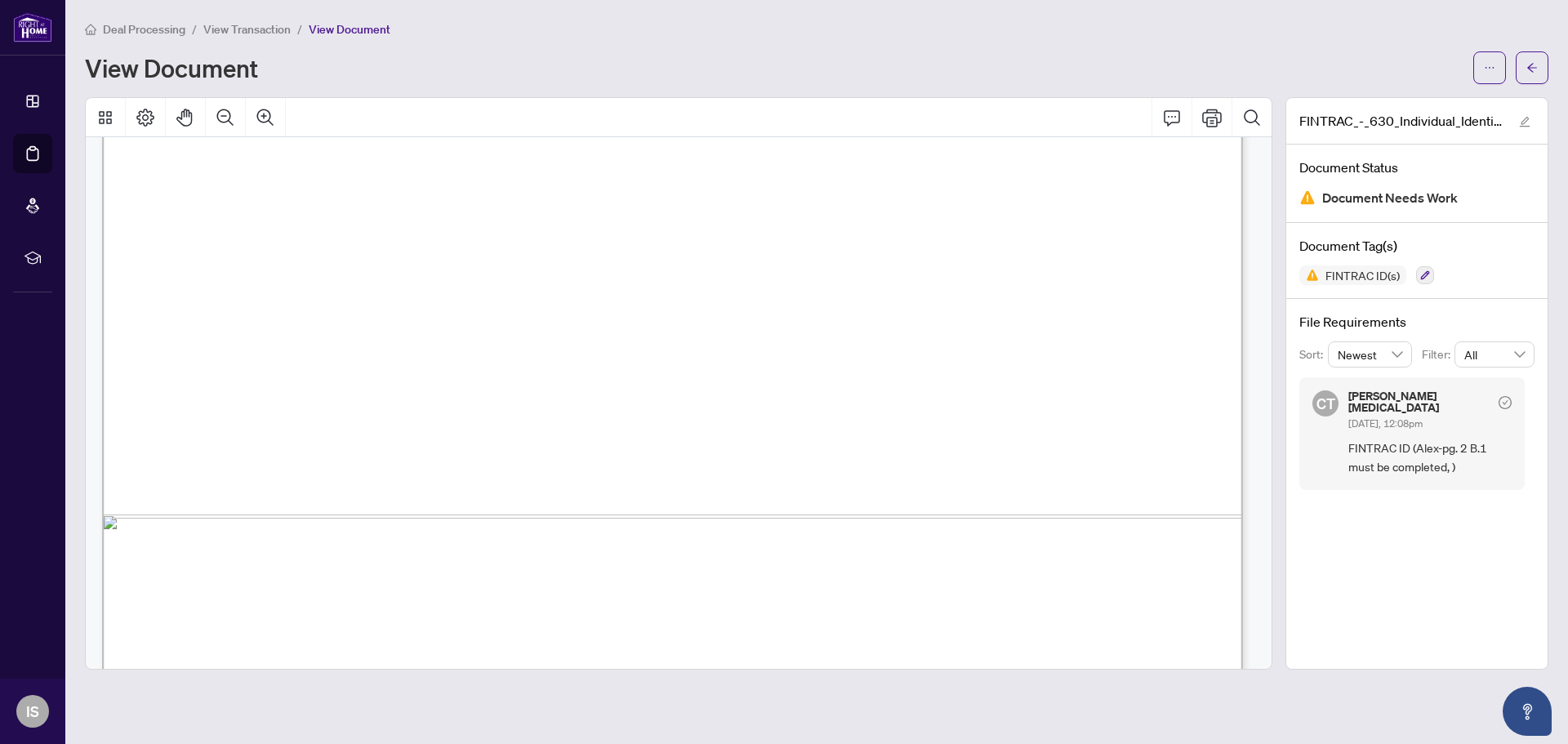
scroll to position [898, 0]
